Goal: Information Seeking & Learning: Understand process/instructions

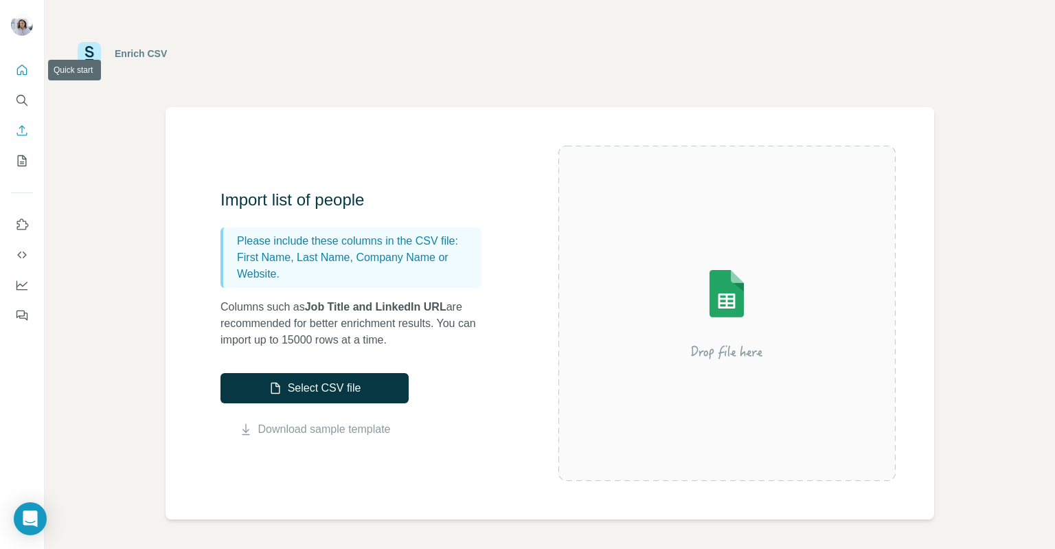
click at [16, 59] on button "Quick start" at bounding box center [22, 70] width 22 height 25
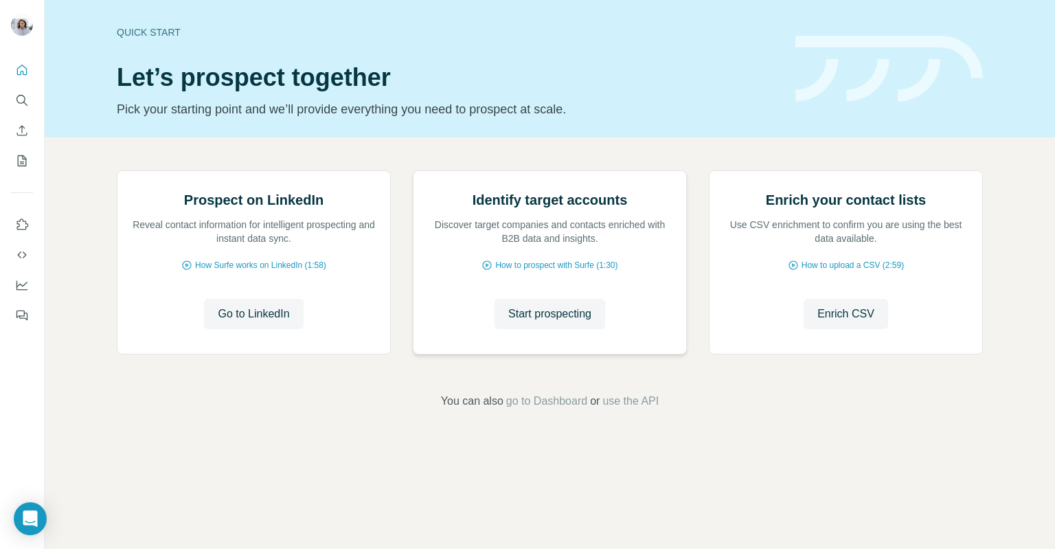
scroll to position [44, 0]
click at [23, 159] on icon "My lists" at bounding box center [23, 159] width 7 height 9
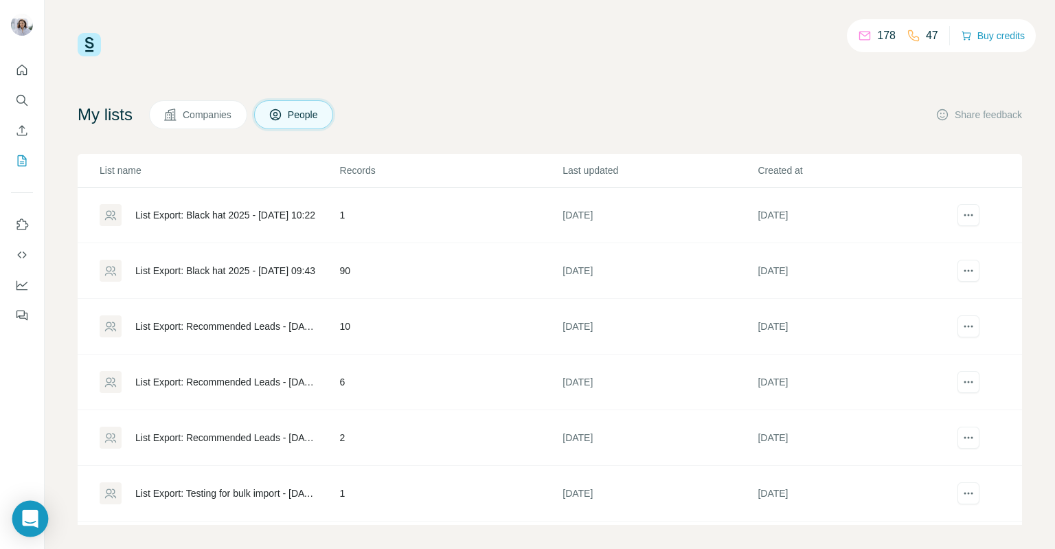
click at [43, 524] on div "Open Intercom Messenger" at bounding box center [30, 518] width 36 height 36
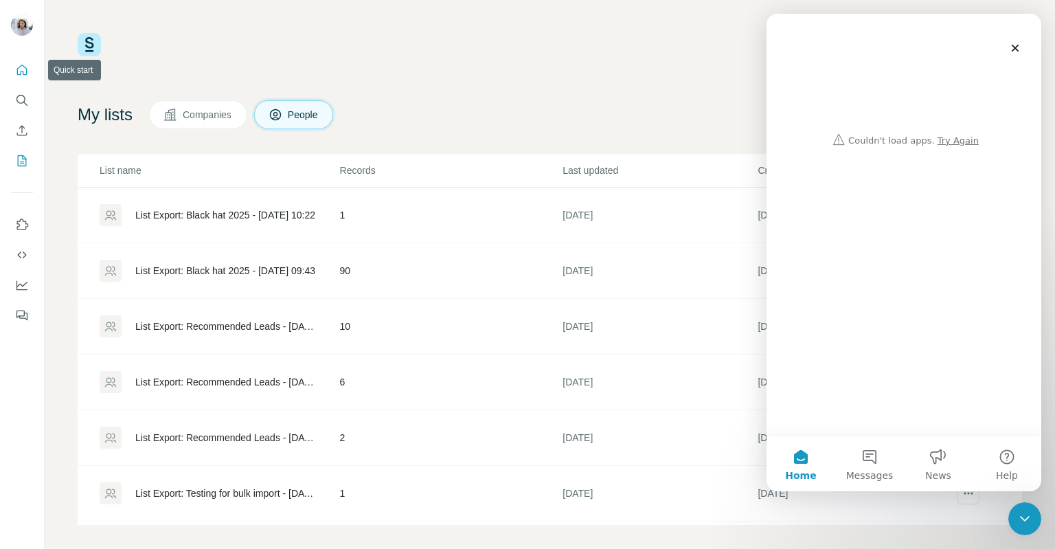
click at [30, 65] on button "Quick start" at bounding box center [22, 70] width 22 height 25
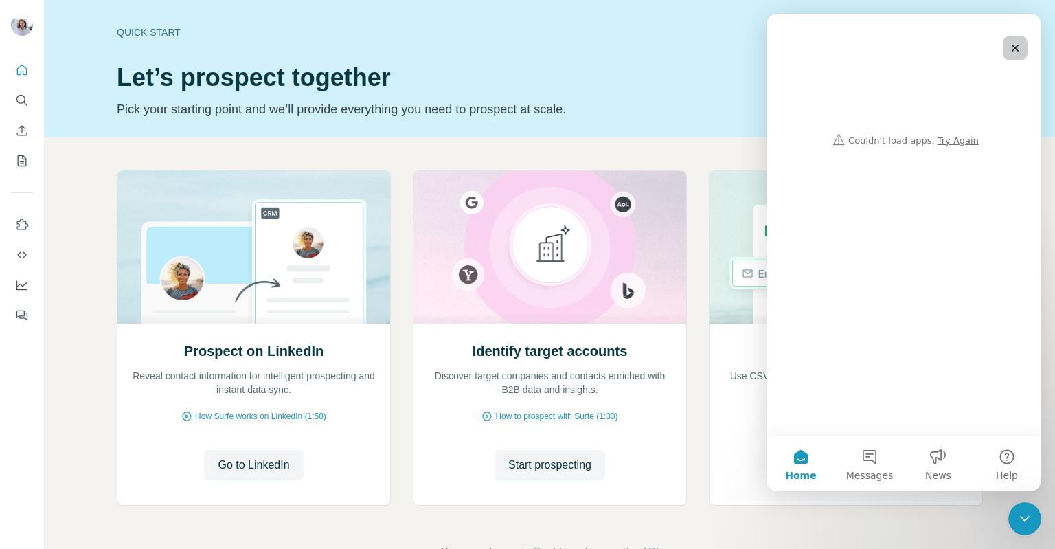
click at [1022, 52] on div "Close" at bounding box center [1014, 48] width 25 height 25
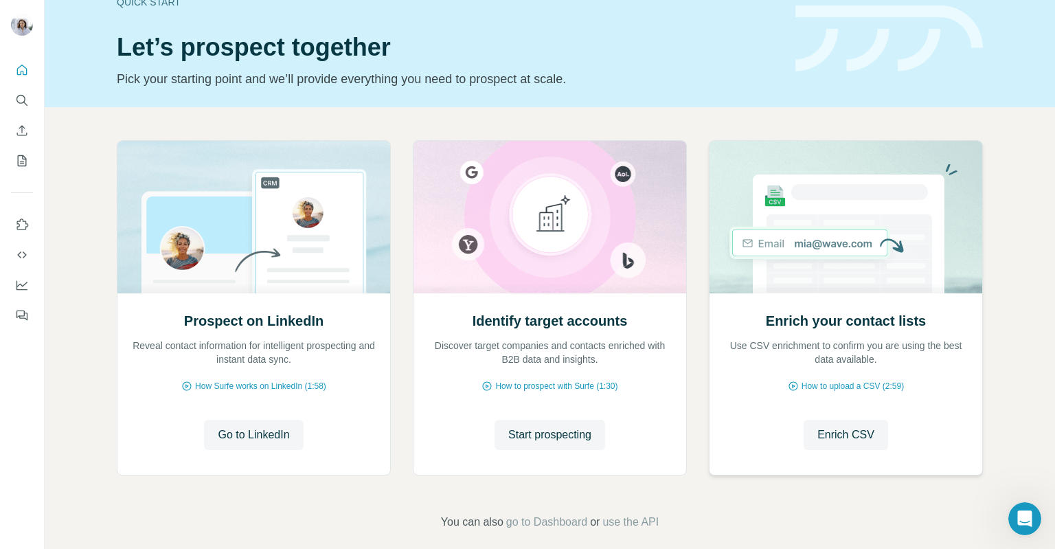
scroll to position [44, 0]
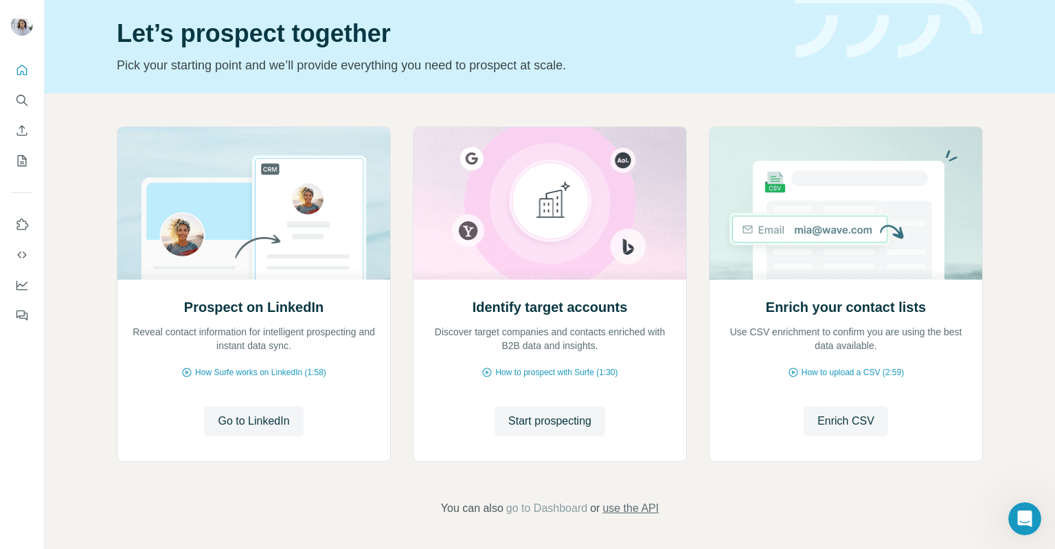
click at [644, 512] on span "use the API" at bounding box center [630, 508] width 56 height 16
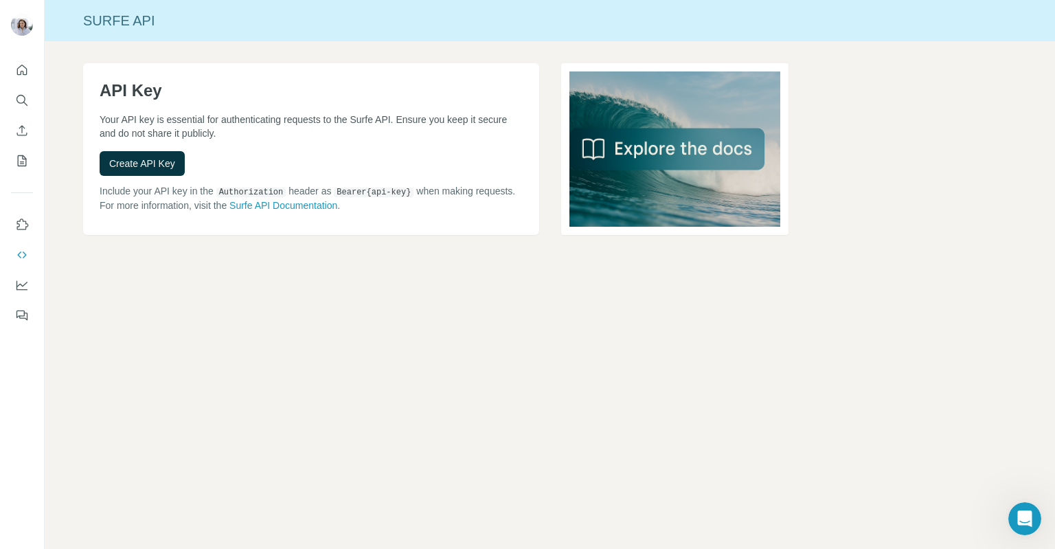
click at [280, 123] on p "Your API key is essential for authenticating requests to the Surfe API. Ensure …" at bounding box center [311, 126] width 423 height 27
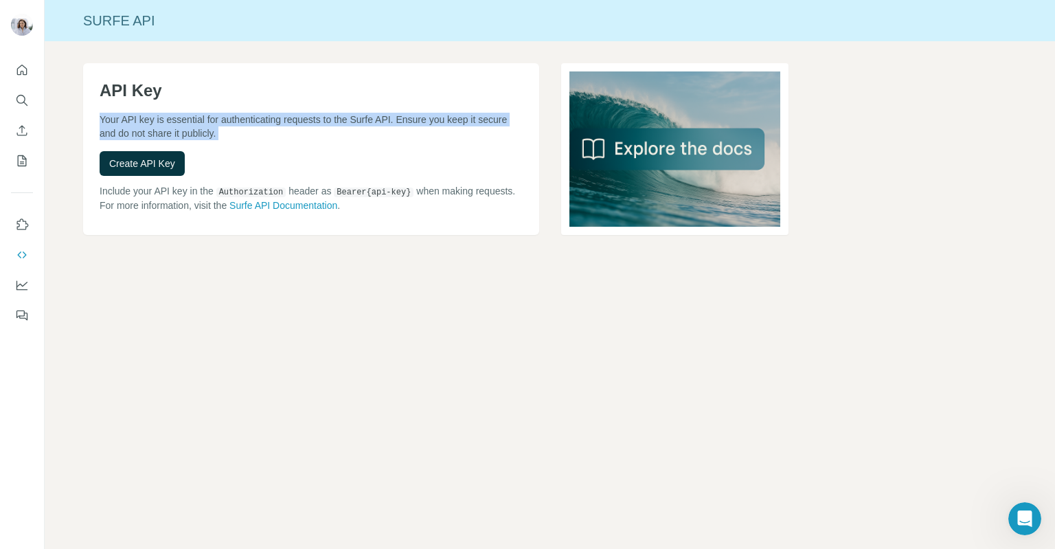
click at [280, 123] on p "Your API key is essential for authenticating requests to the Surfe API. Ensure …" at bounding box center [311, 126] width 423 height 27
click at [286, 128] on p "Your API key is essential for authenticating requests to the Surfe API. Ensure …" at bounding box center [311, 126] width 423 height 27
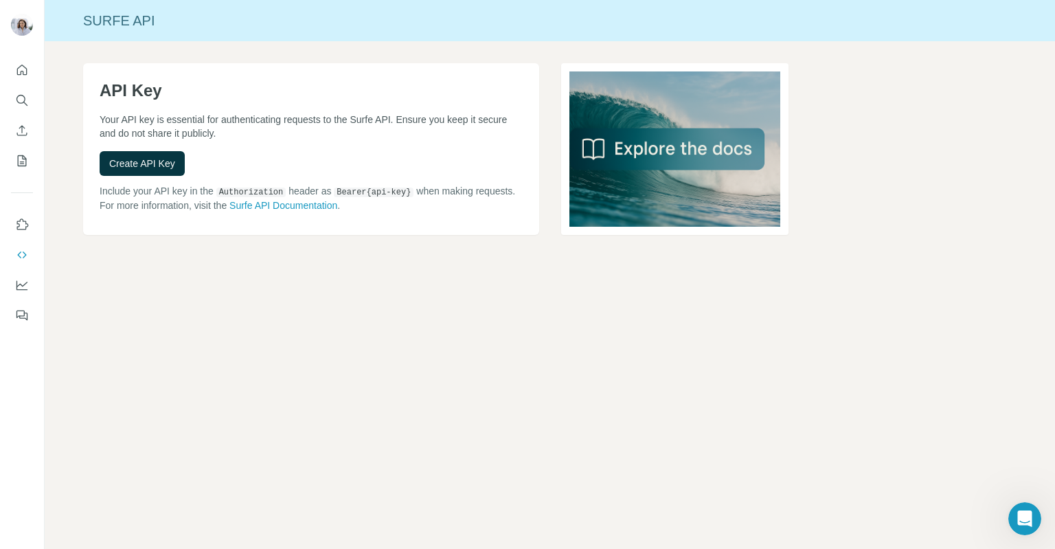
click at [330, 189] on p "Include your API key in the Authorization header as Bearer {api-key} when makin…" at bounding box center [311, 198] width 423 height 28
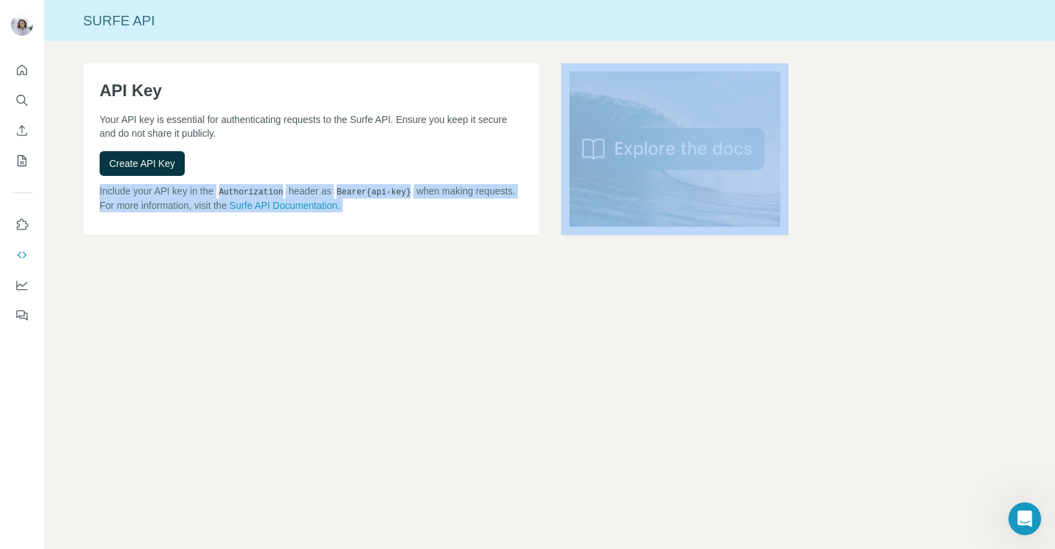
click at [330, 189] on p "Include your API key in the Authorization header as Bearer {api-key} when makin…" at bounding box center [311, 198] width 423 height 28
click at [392, 232] on div "API Key Your API key is essential for authenticating requests to the Surfe API.…" at bounding box center [311, 149] width 456 height 172
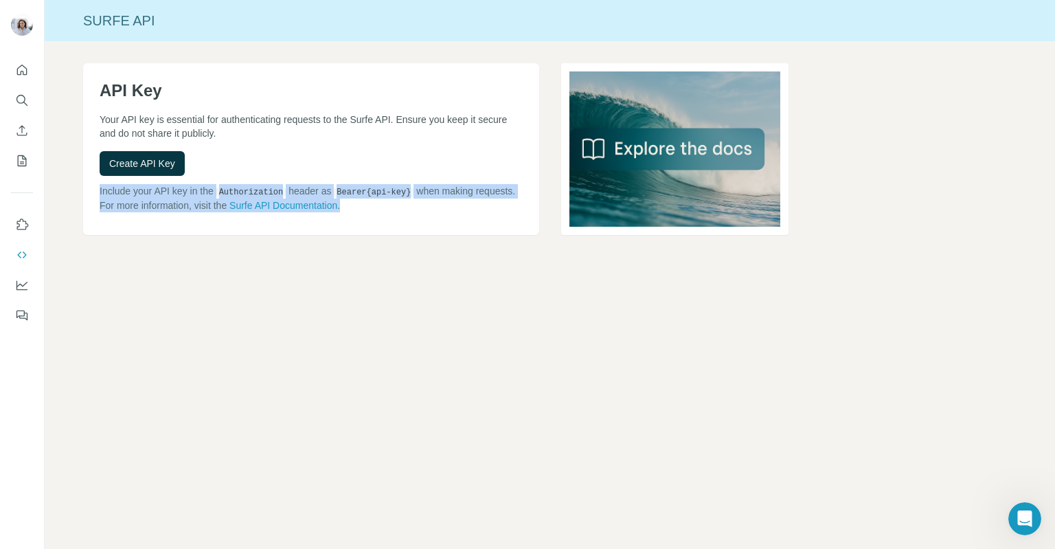
drag, startPoint x: 415, startPoint y: 200, endPoint x: 93, endPoint y: 188, distance: 322.9
click at [93, 188] on div "API Key Your API key is essential for authenticating requests to the Surfe API.…" at bounding box center [311, 149] width 456 height 172
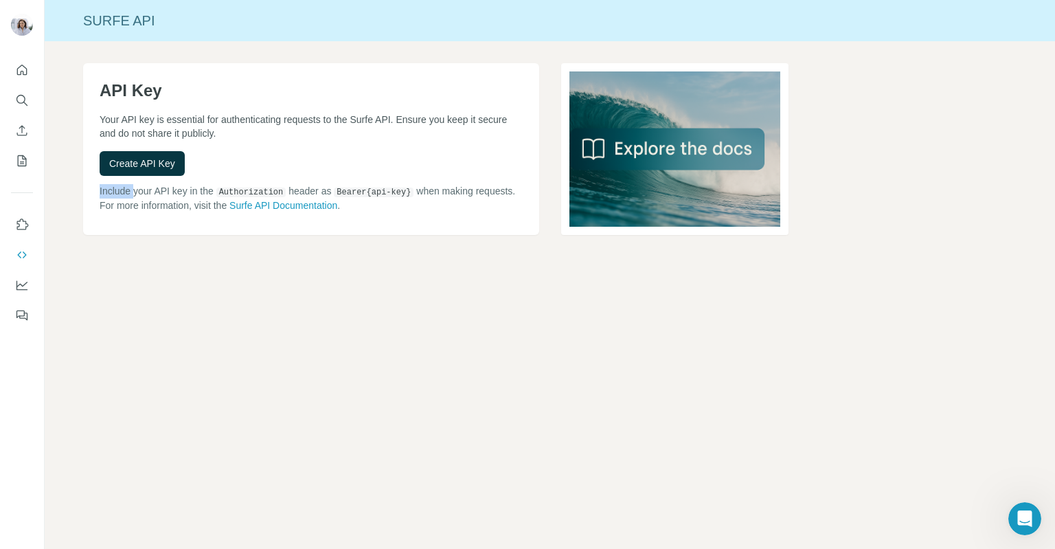
click at [93, 188] on div "API Key Your API key is essential for authenticating requests to the Surfe API.…" at bounding box center [311, 149] width 456 height 172
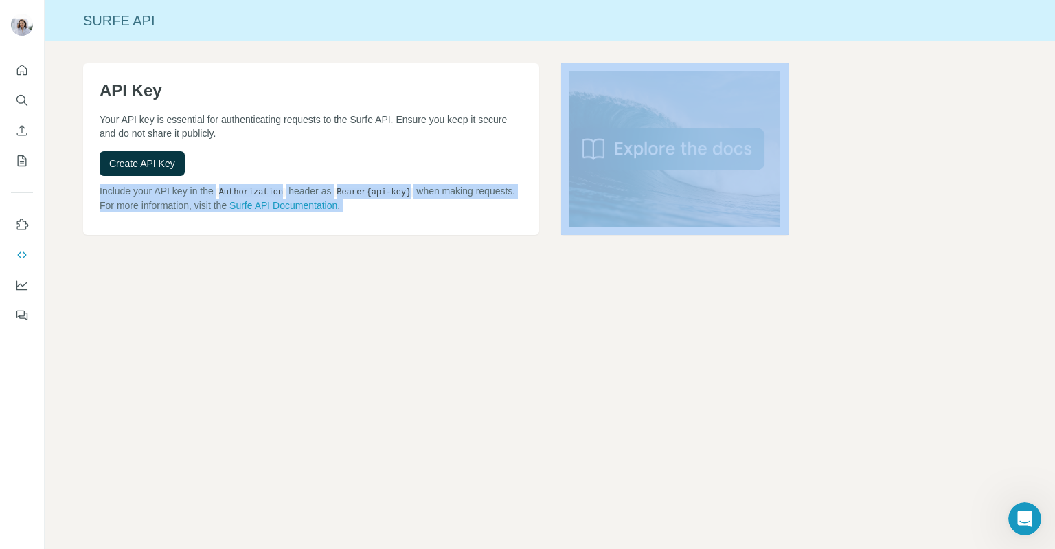
click at [93, 188] on div "API Key Your API key is essential for authenticating requests to the Surfe API.…" at bounding box center [311, 149] width 456 height 172
click at [209, 253] on div "API Key Your API key is essential for authenticating requests to the Surfe API.…" at bounding box center [550, 171] width 1010 height 260
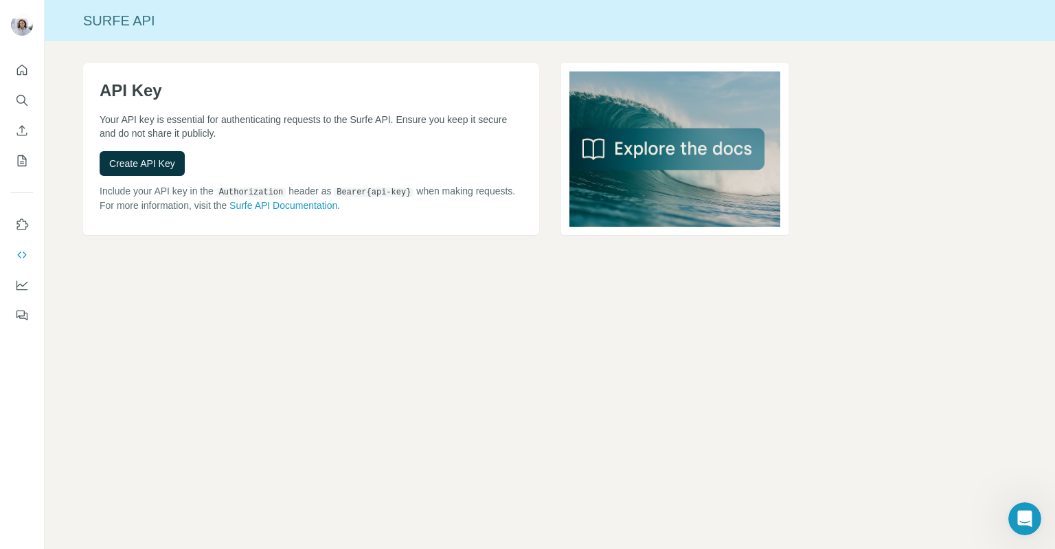
click at [117, 25] on div "Surfe API" at bounding box center [550, 20] width 1010 height 19
copy div "Surfe"
click at [19, 161] on icon "My lists" at bounding box center [22, 161] width 14 height 14
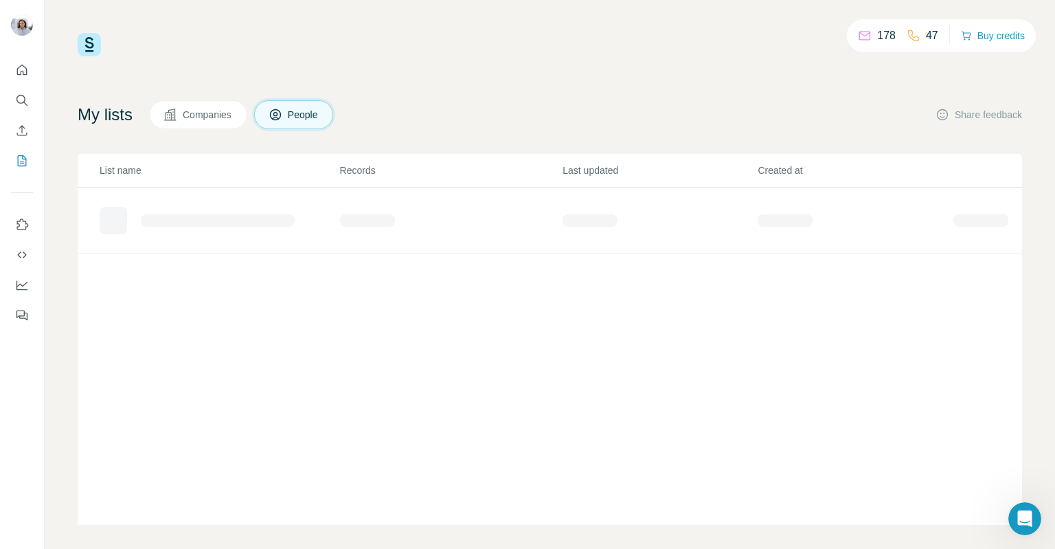
click at [231, 121] on span "Companies" at bounding box center [208, 115] width 50 height 14
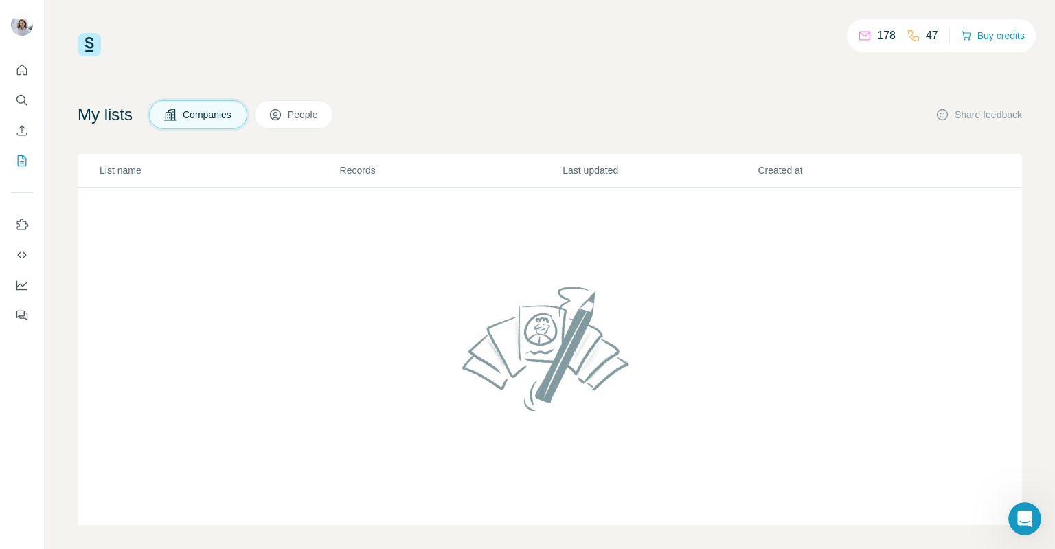
drag, startPoint x: 524, startPoint y: 249, endPoint x: 809, endPoint y: 239, distance: 285.8
click at [805, 239] on td at bounding box center [550, 356] width 944 height 338
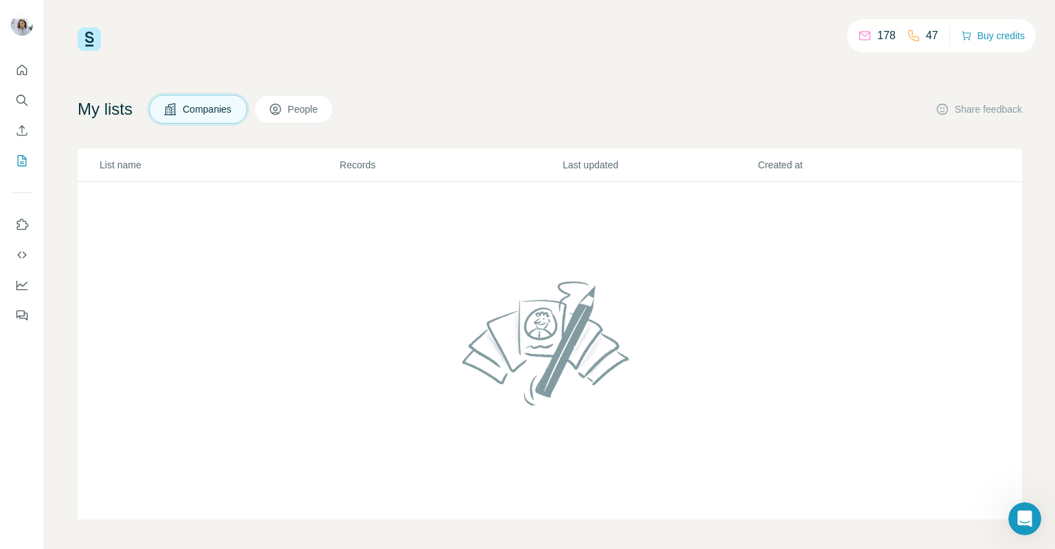
scroll to position [8, 0]
click at [294, 106] on button "People" at bounding box center [294, 106] width 80 height 29
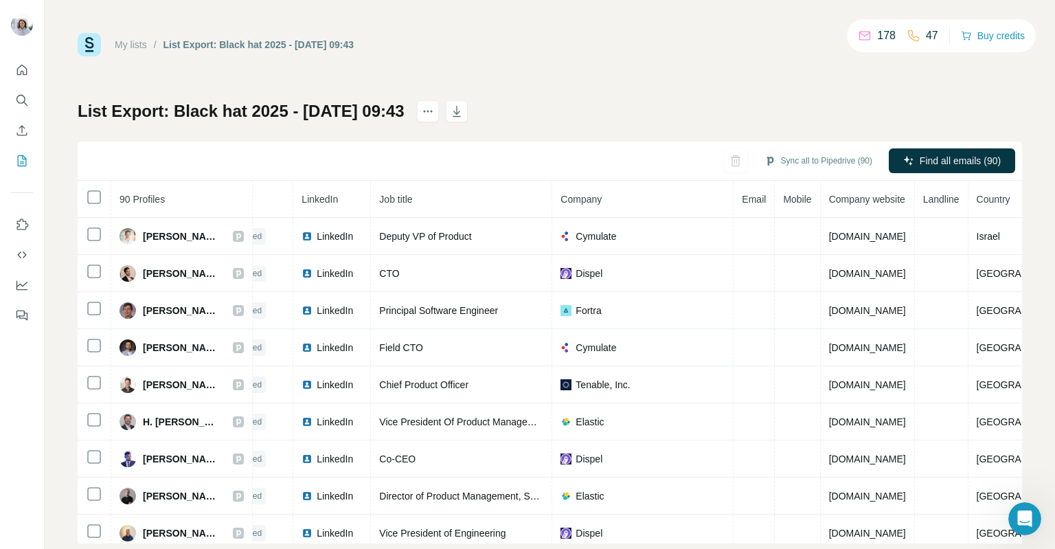
scroll to position [0, 69]
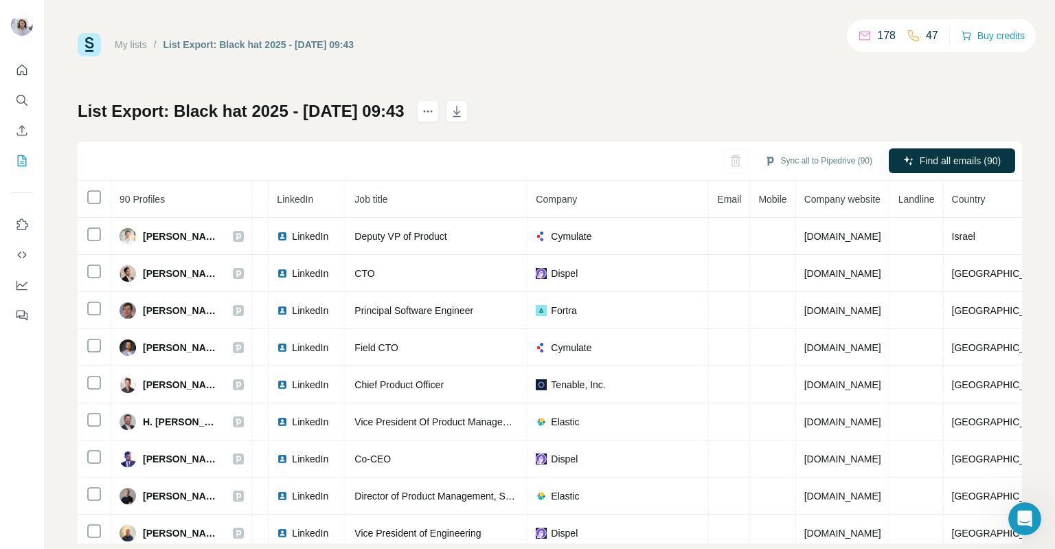
click at [555, 202] on span "Company" at bounding box center [555, 199] width 41 height 11
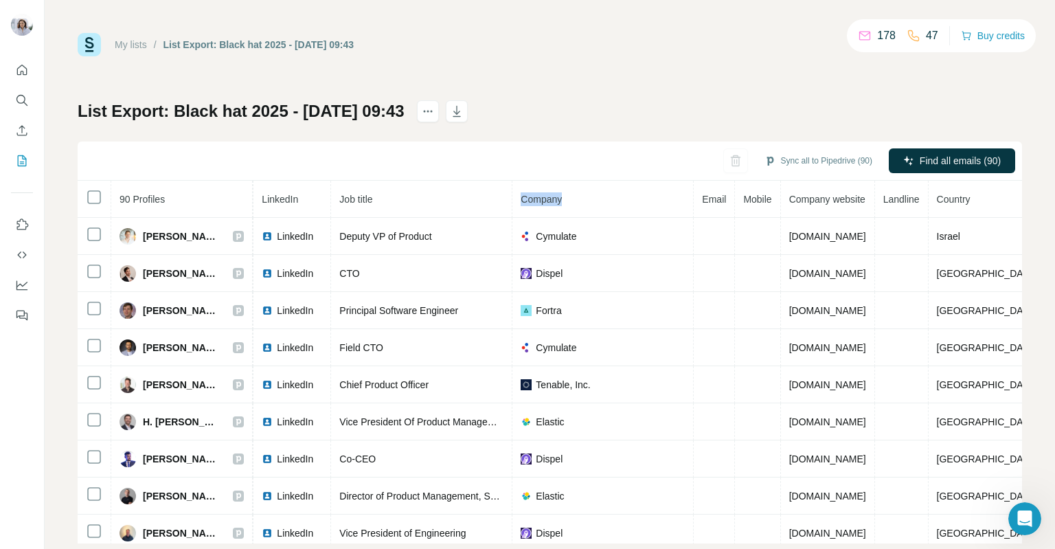
scroll to position [0, 88]
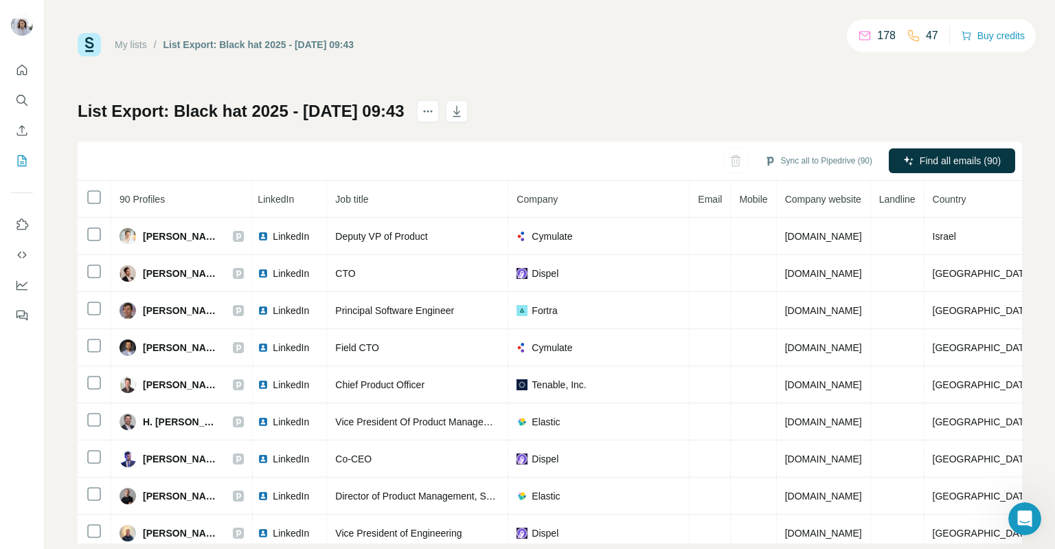
click at [703, 205] on th "Email" at bounding box center [709, 199] width 41 height 37
click at [954, 203] on span "Country" at bounding box center [949, 199] width 34 height 11
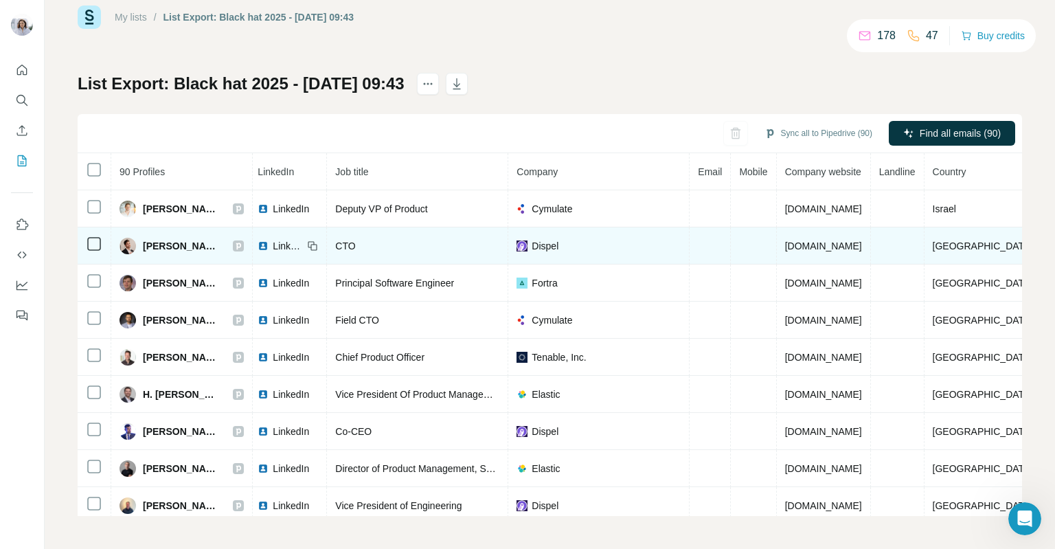
scroll to position [0, 0]
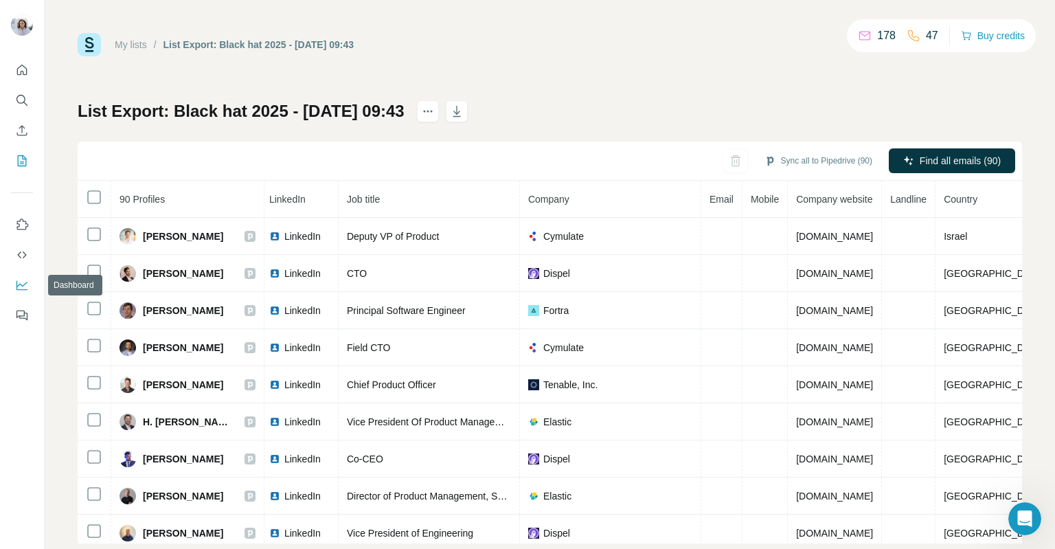
click at [17, 281] on icon "Dashboard" at bounding box center [22, 285] width 14 height 14
click at [25, 79] on button "Quick start" at bounding box center [22, 70] width 22 height 25
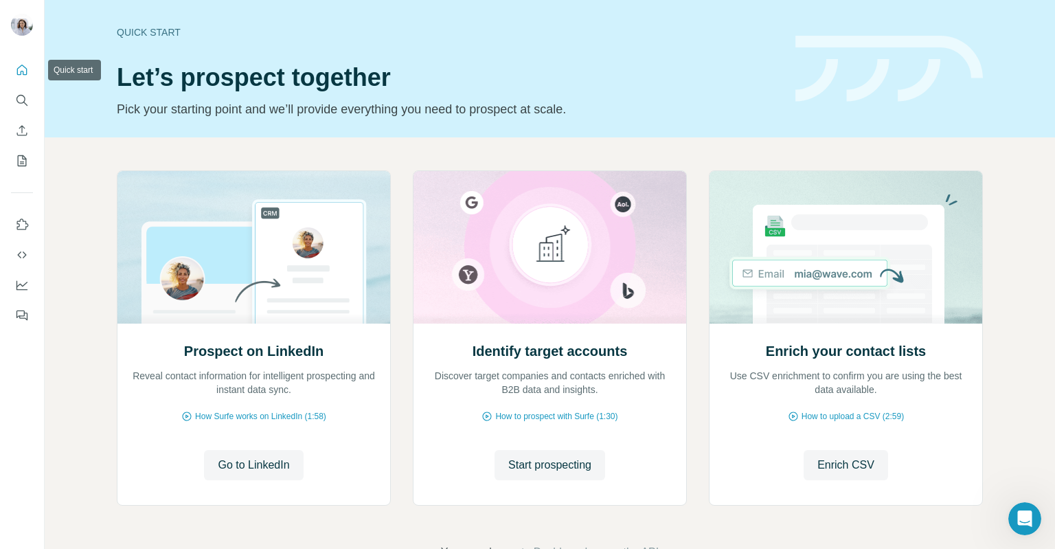
click at [36, 71] on div at bounding box center [22, 188] width 44 height 278
click at [25, 73] on icon "Quick start" at bounding box center [22, 70] width 14 height 14
